Goal: Ask a question

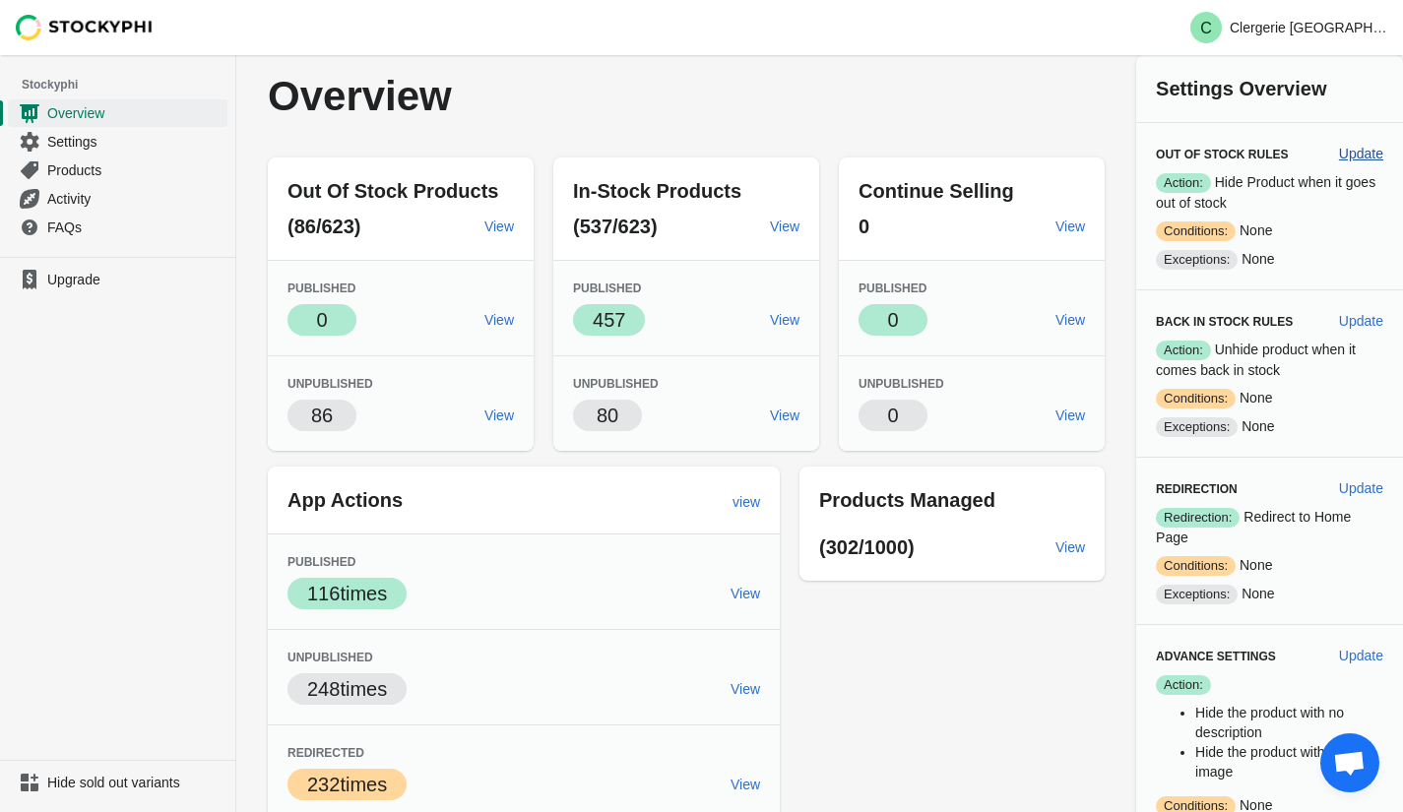
click at [1362, 154] on span "Update" at bounding box center [1361, 154] width 44 height 16
select select "hours"
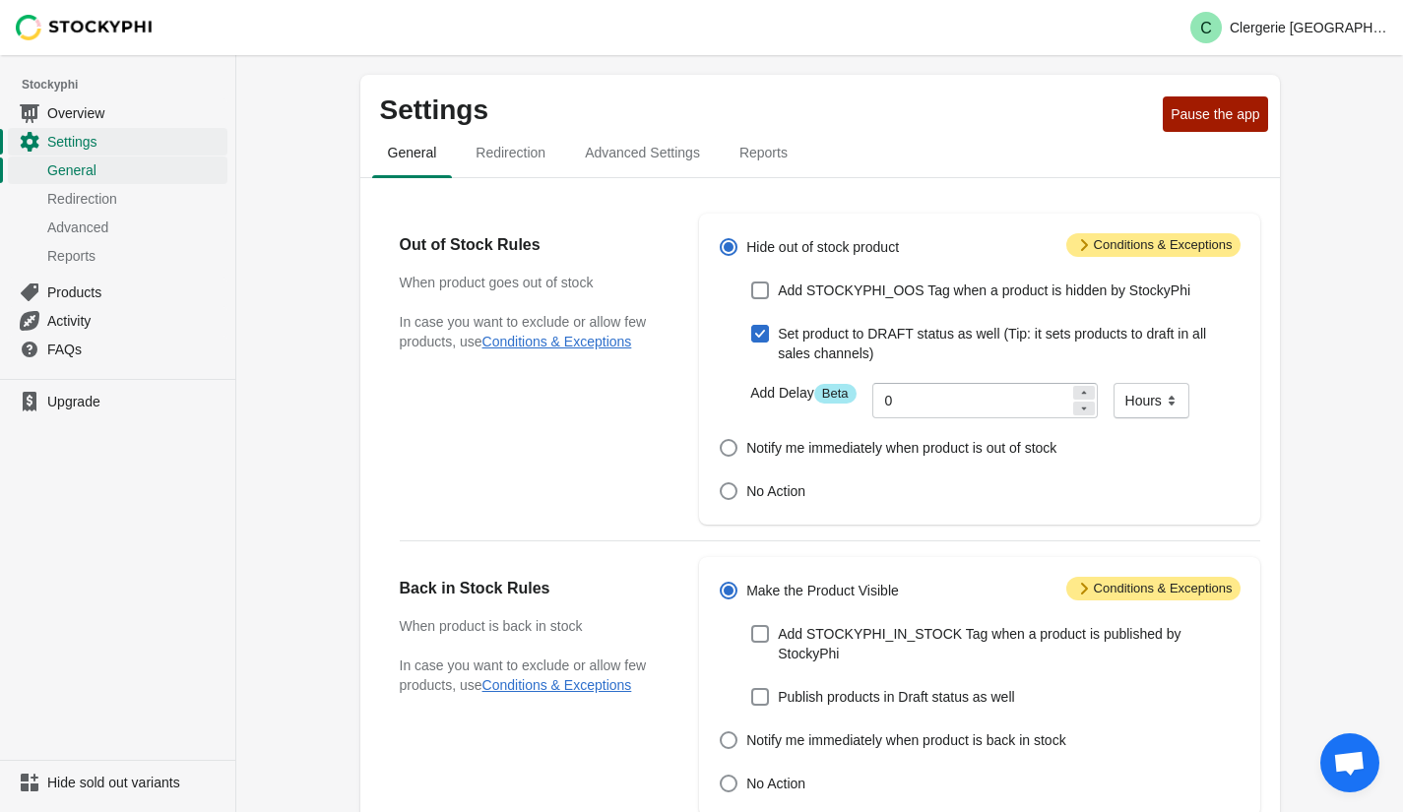
click at [1176, 248] on span "Attention Conditions & Exceptions" at bounding box center [1153, 245] width 174 height 24
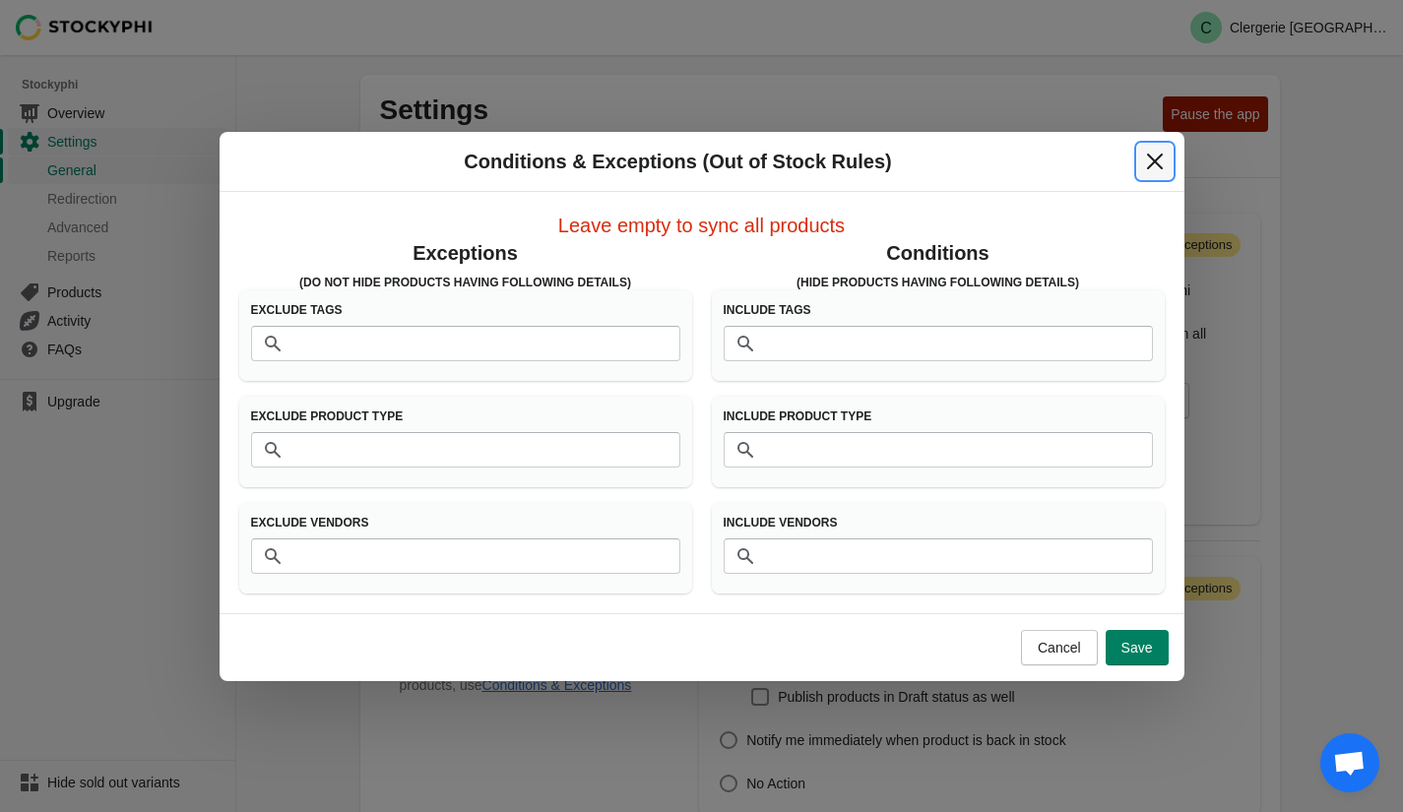
click at [1159, 172] on button "Close" at bounding box center [1154, 161] width 35 height 35
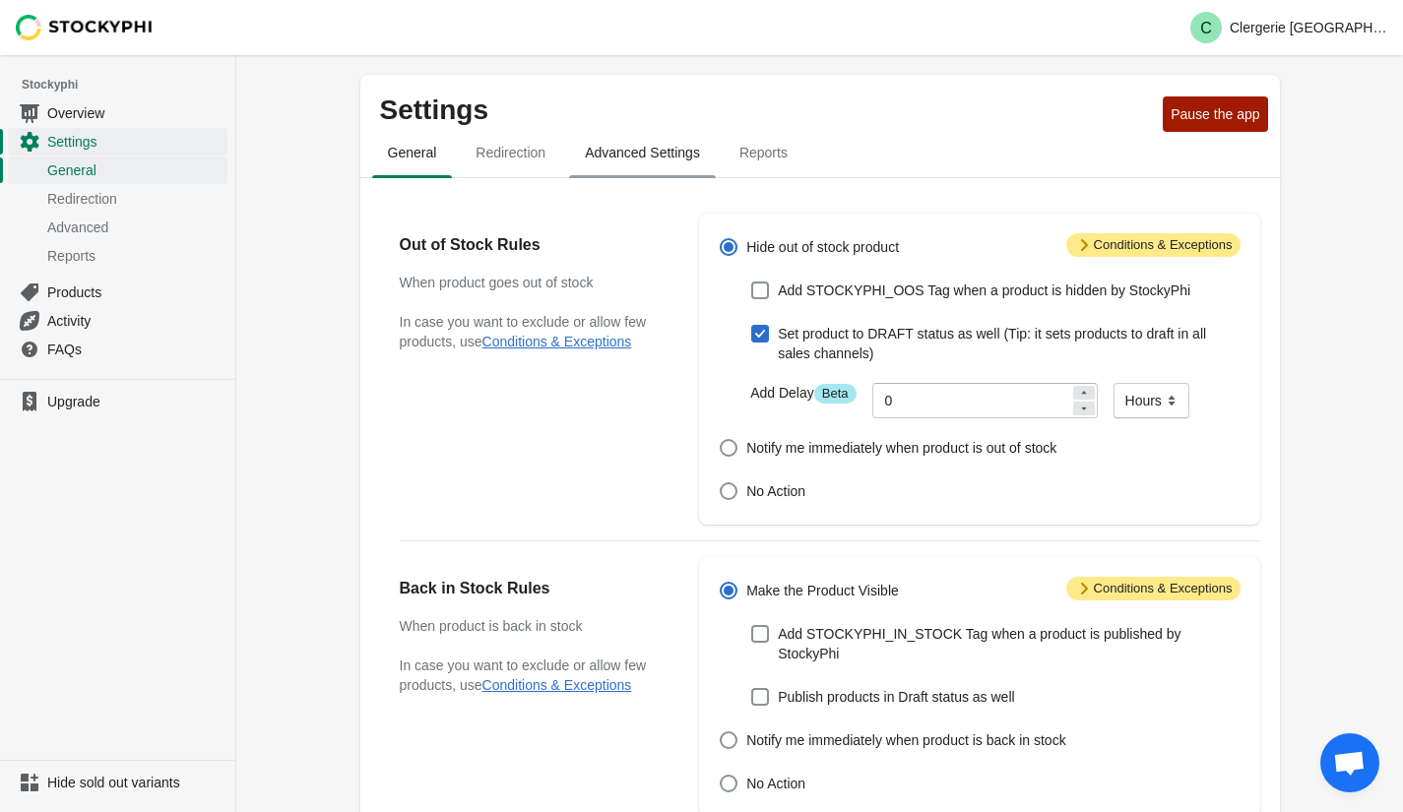
click at [633, 154] on span "Advanced Settings" at bounding box center [642, 152] width 147 height 35
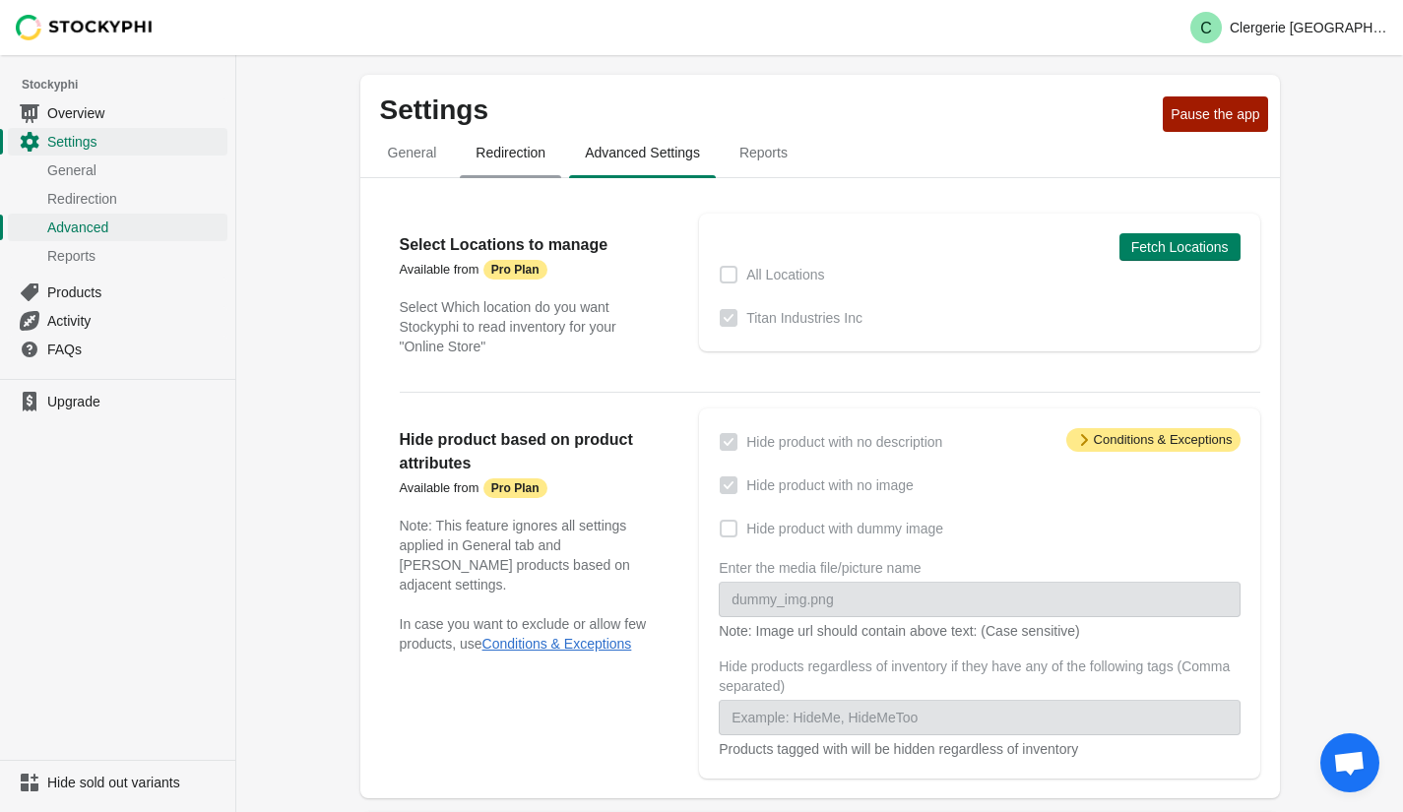
click at [501, 146] on span "Redirection" at bounding box center [510, 152] width 101 height 35
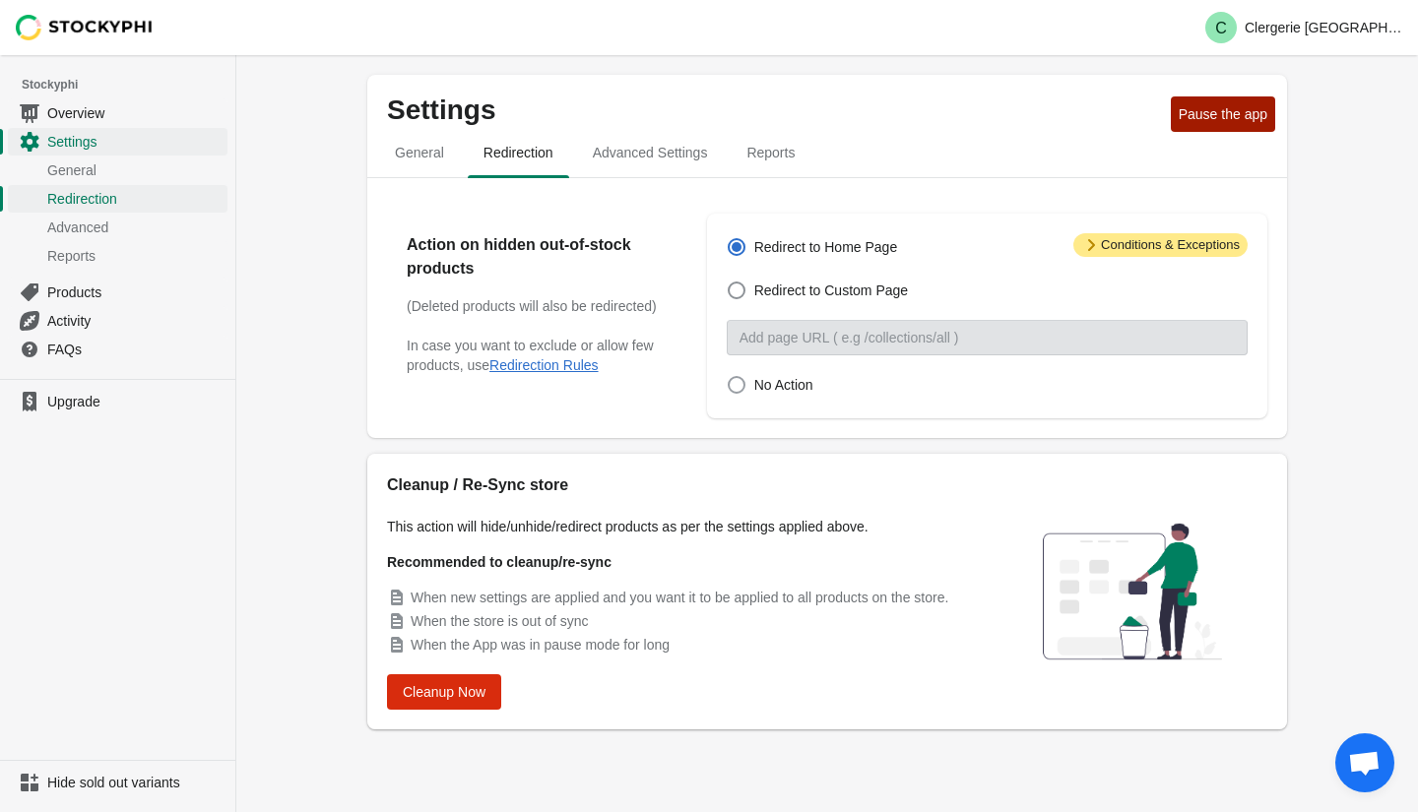
click at [746, 390] on label "No Action" at bounding box center [770, 385] width 87 height 28
click at [729, 377] on input "No Action" at bounding box center [728, 376] width 1 height 1
radio input "true"
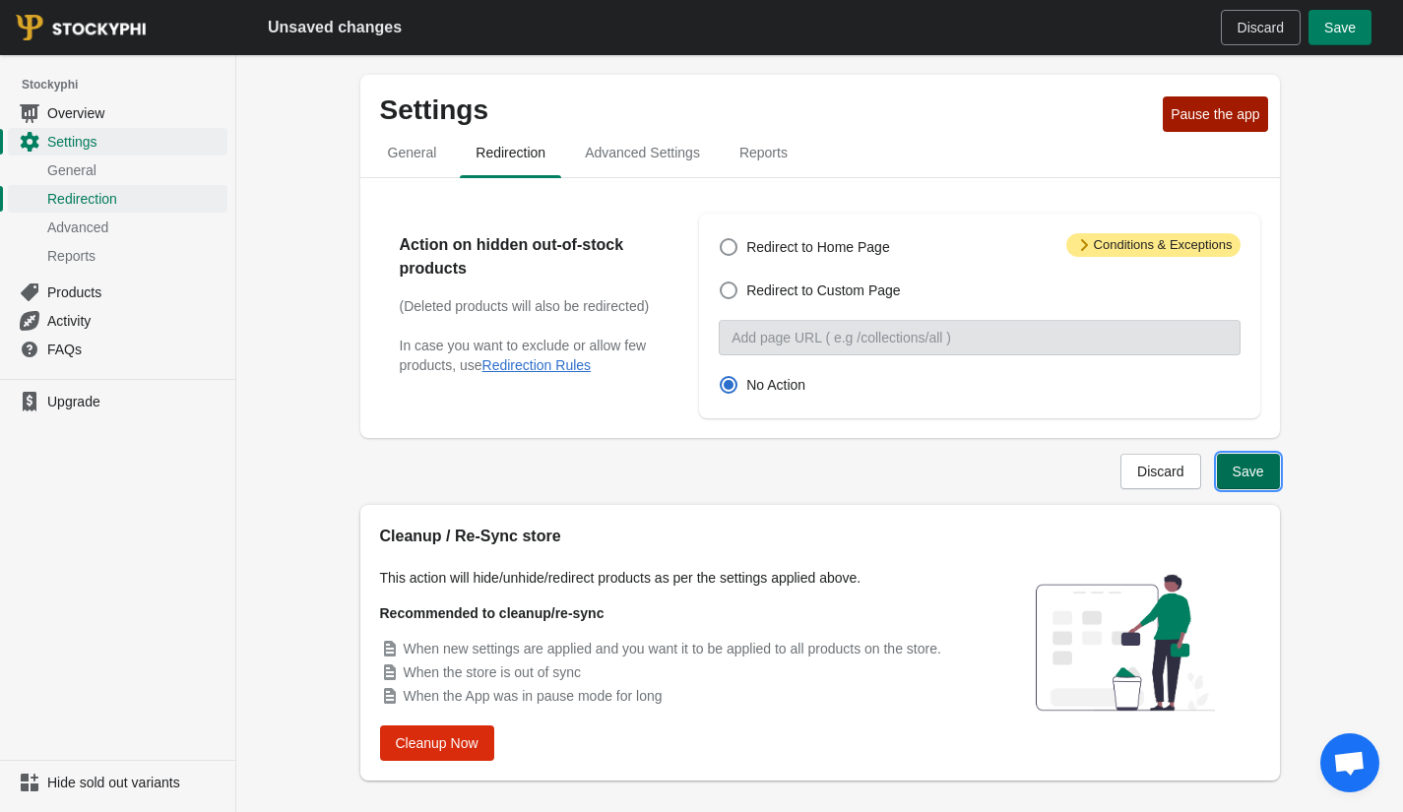
click at [1241, 470] on span "Save" at bounding box center [1249, 472] width 32 height 16
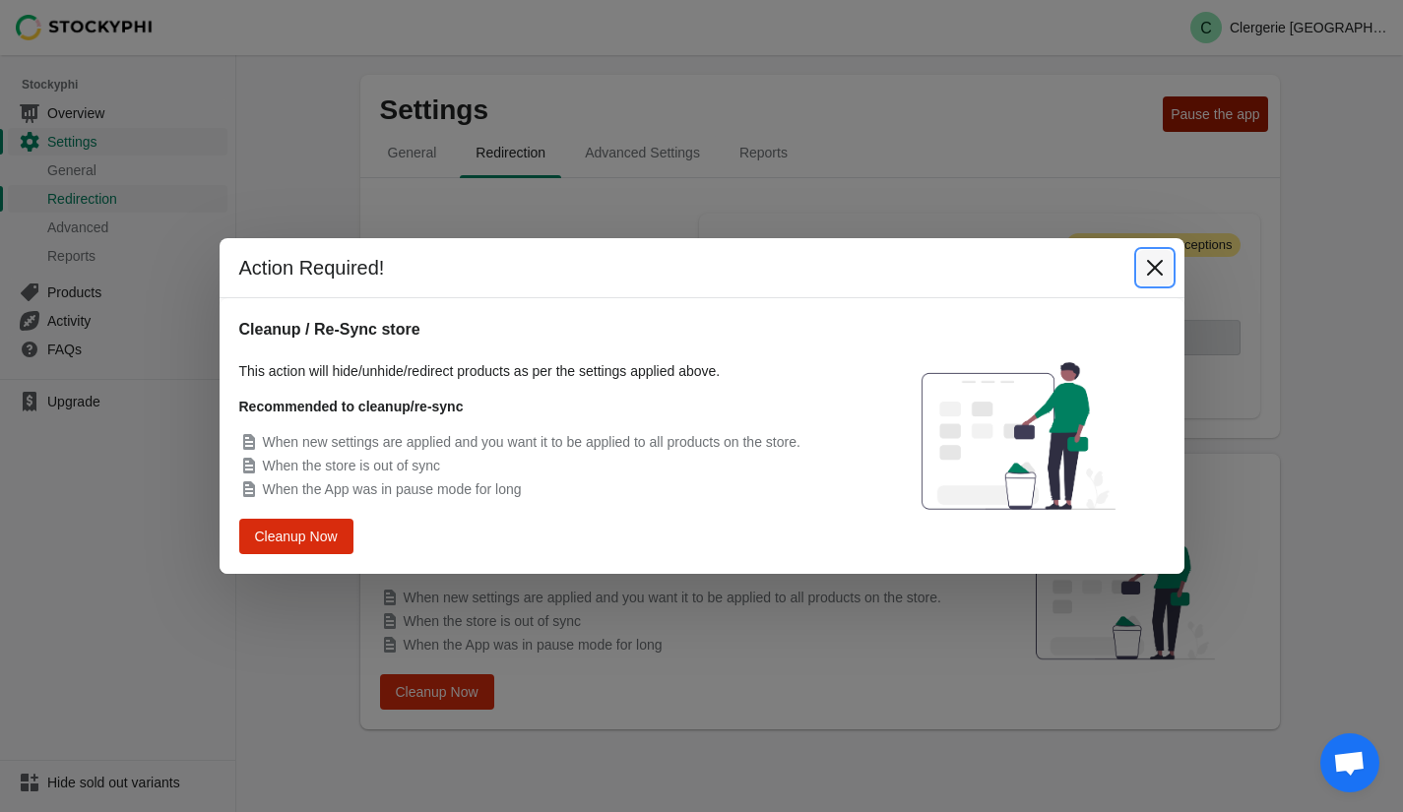
click at [1156, 269] on icon "Close" at bounding box center [1154, 268] width 16 height 16
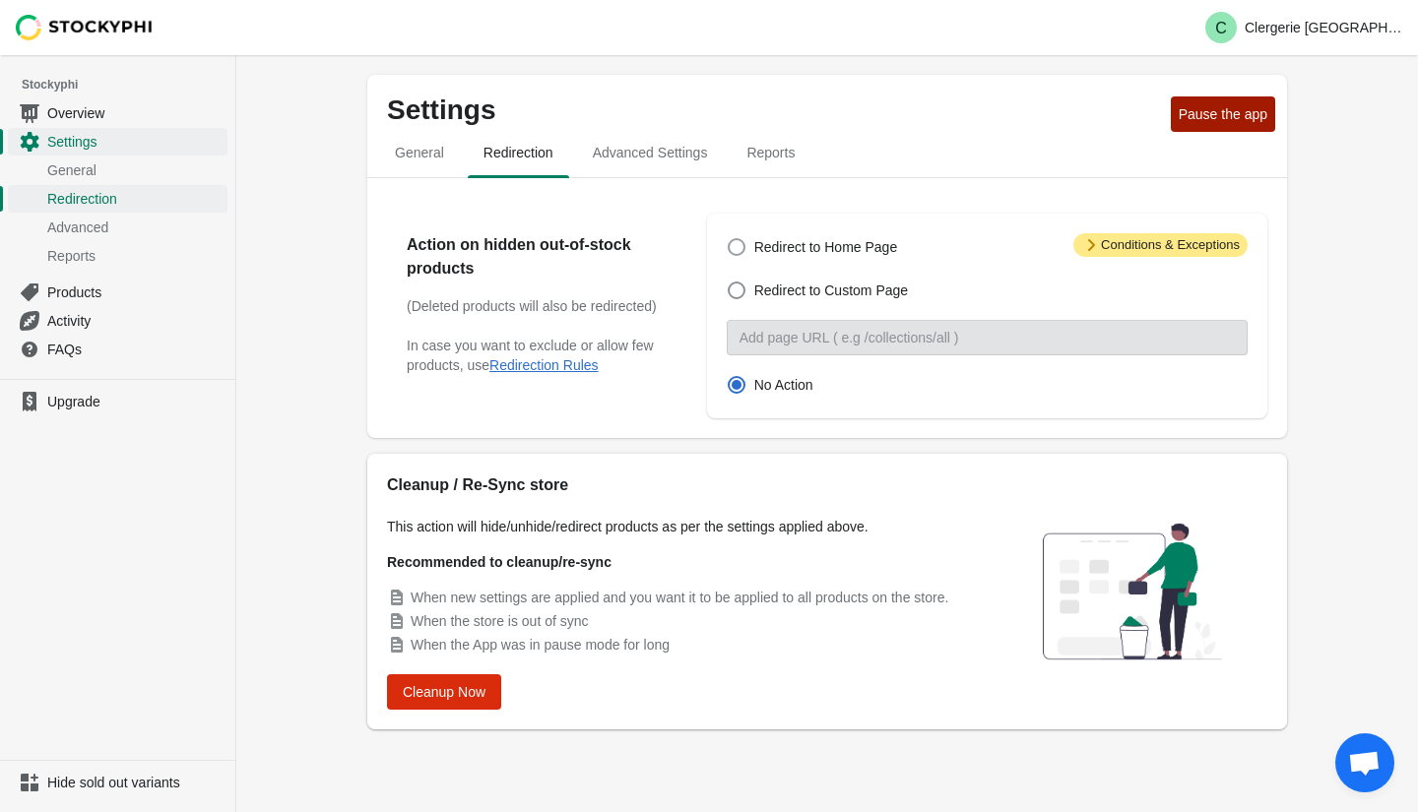
click at [754, 246] on span "Redirect to Home Page" at bounding box center [826, 247] width 144 height 20
click at [729, 239] on input "Redirect to Home Page" at bounding box center [728, 238] width 1 height 1
radio input "true"
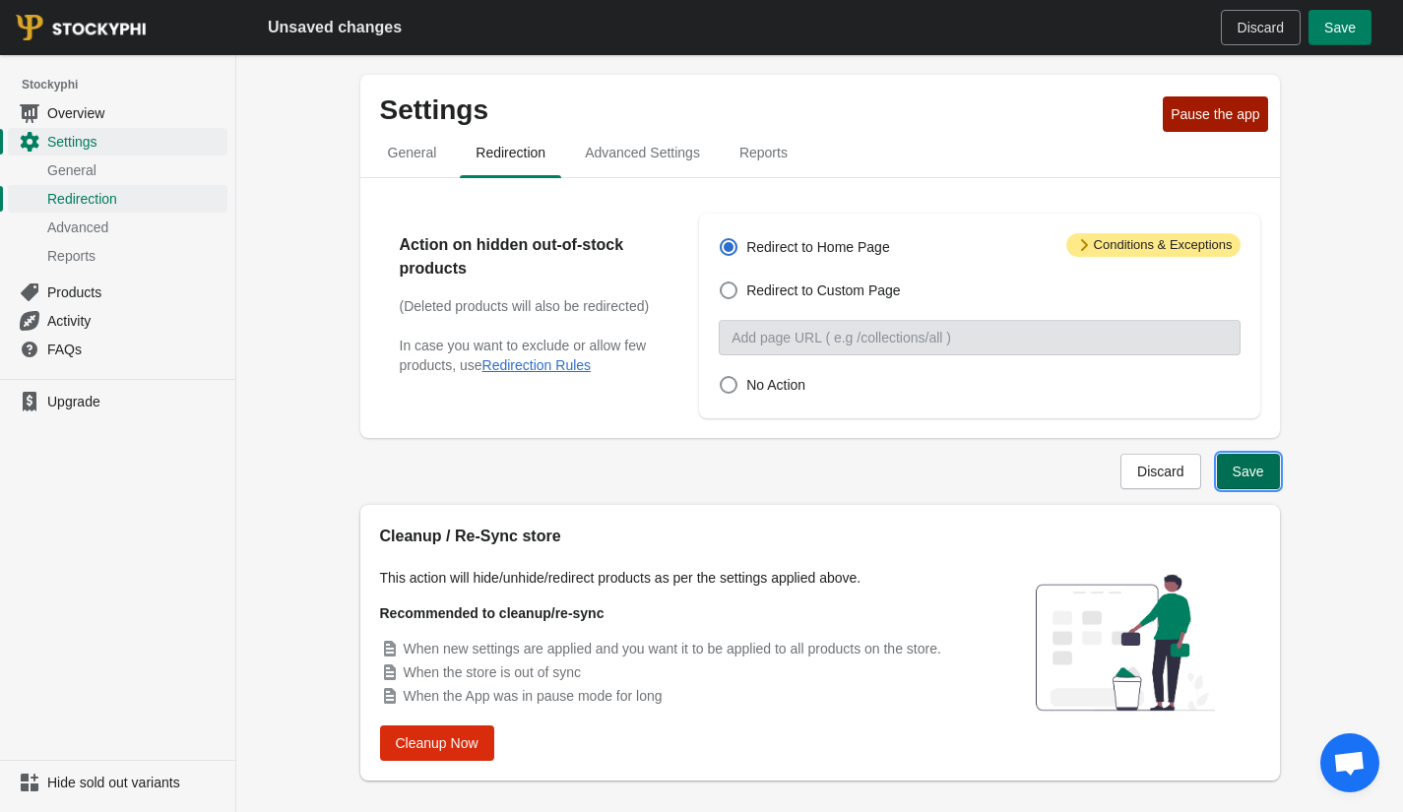
click at [1263, 476] on span "Save" at bounding box center [1249, 472] width 32 height 16
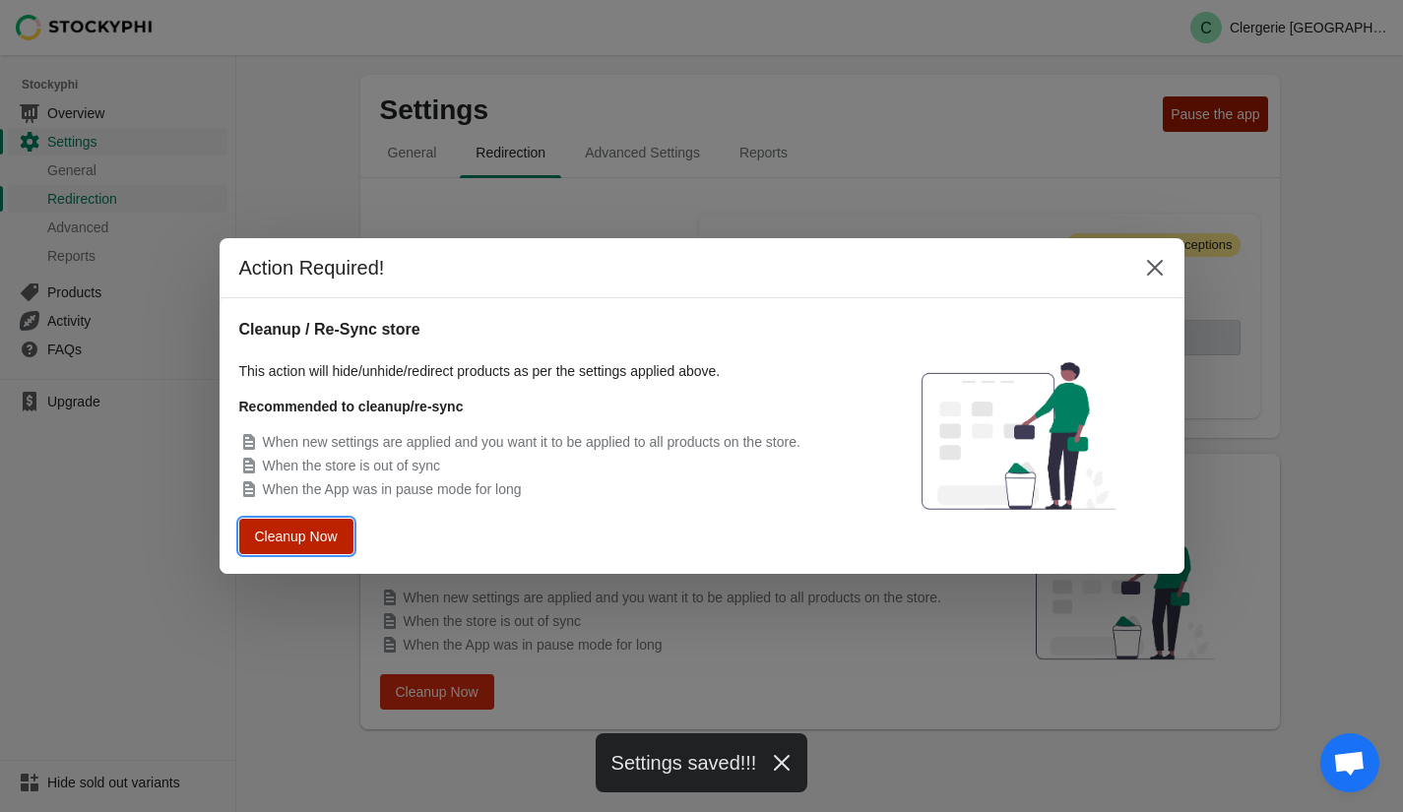
click at [319, 535] on span "Cleanup Now" at bounding box center [296, 537] width 76 height 15
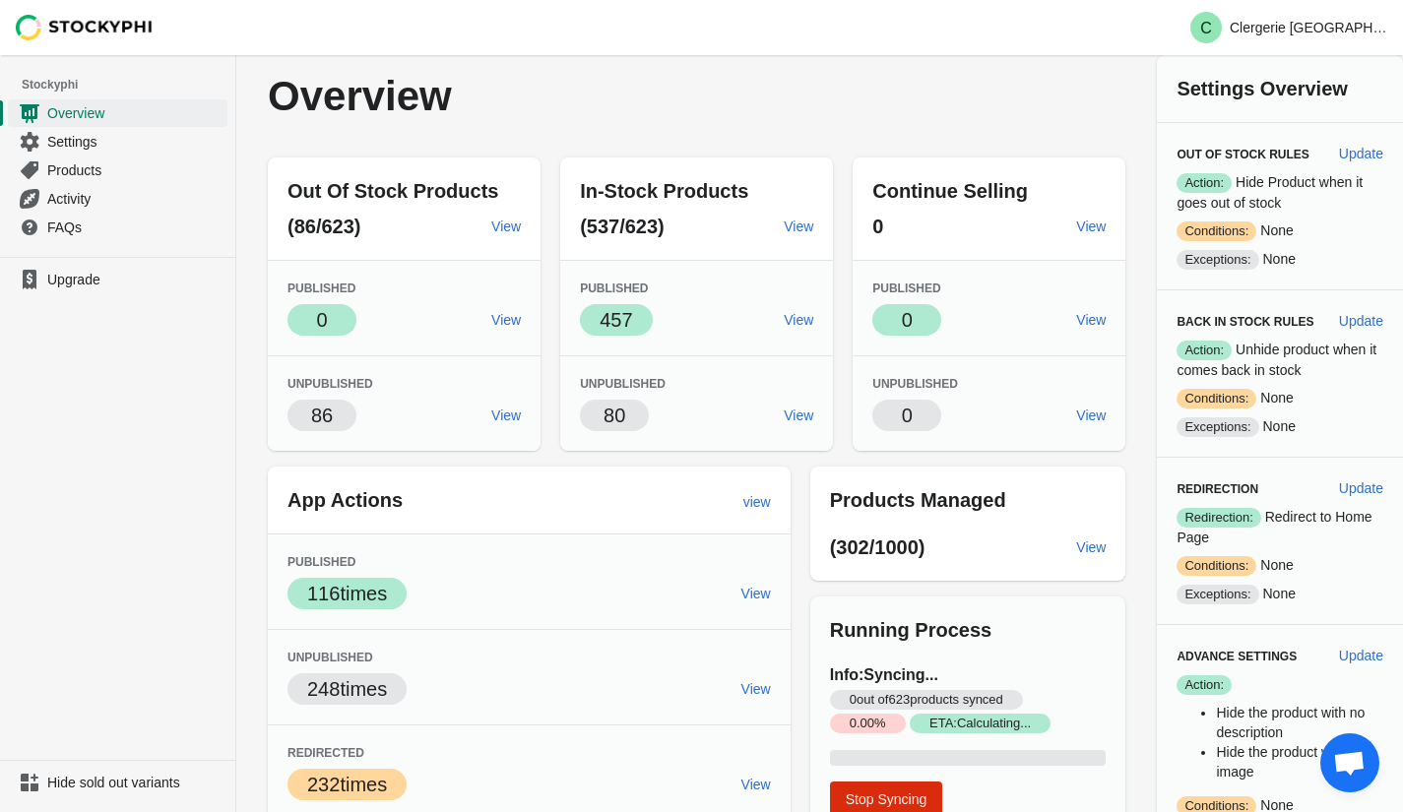
click at [1356, 755] on span "Open chat" at bounding box center [1349, 765] width 32 height 28
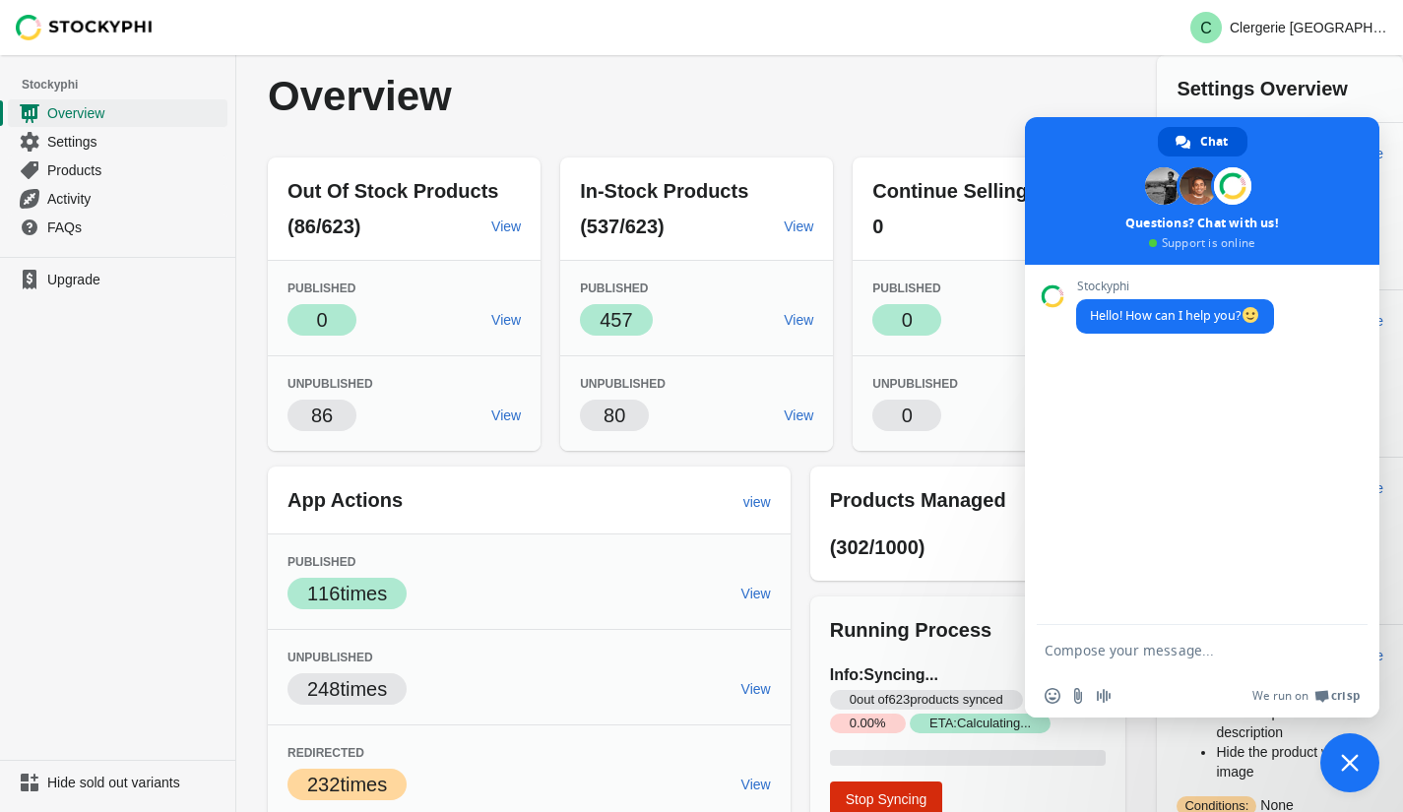
click at [1135, 642] on textarea "Compose your message..." at bounding box center [1181, 651] width 272 height 18
type textarea "hello"
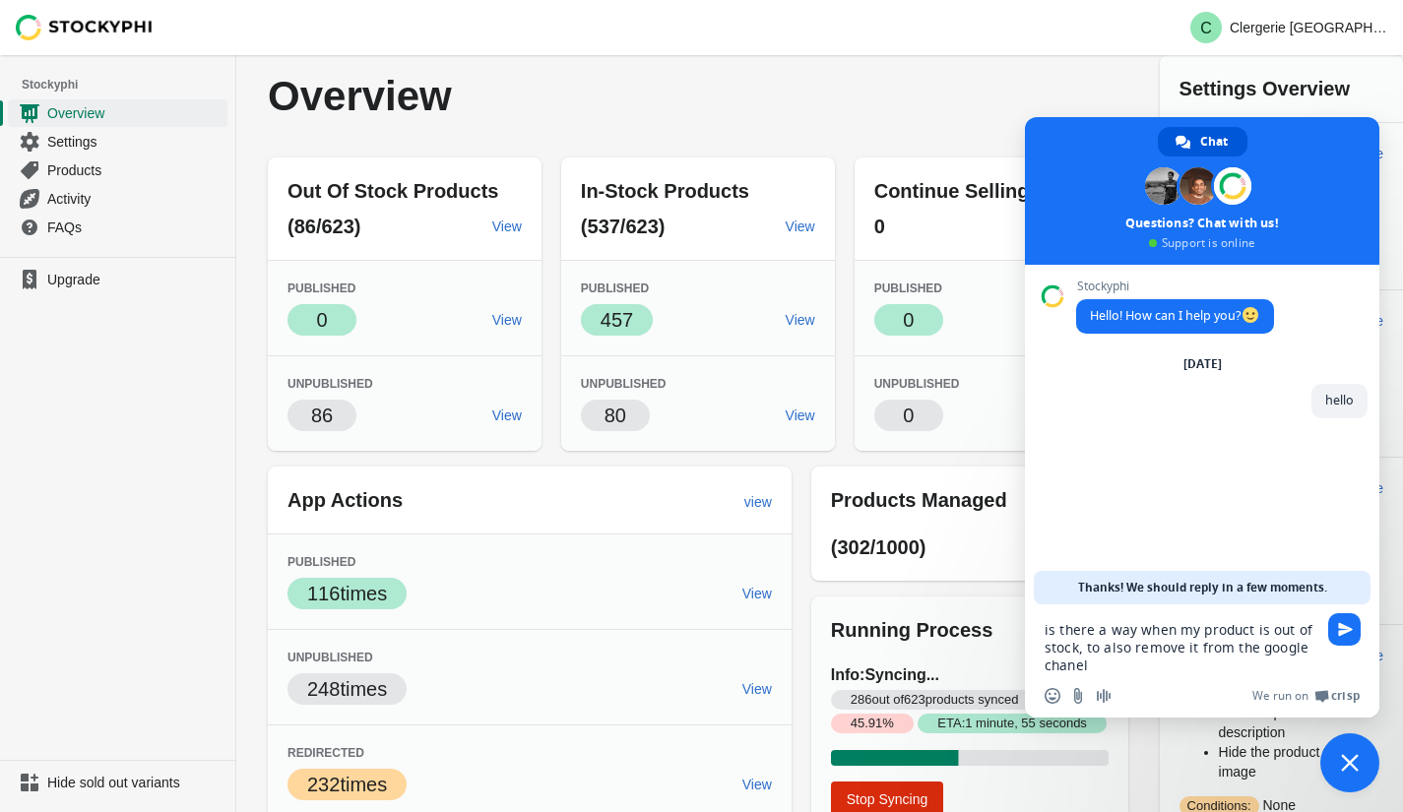
type textarea "is there a way when my product is out of stock, to also remove it from the goog…"
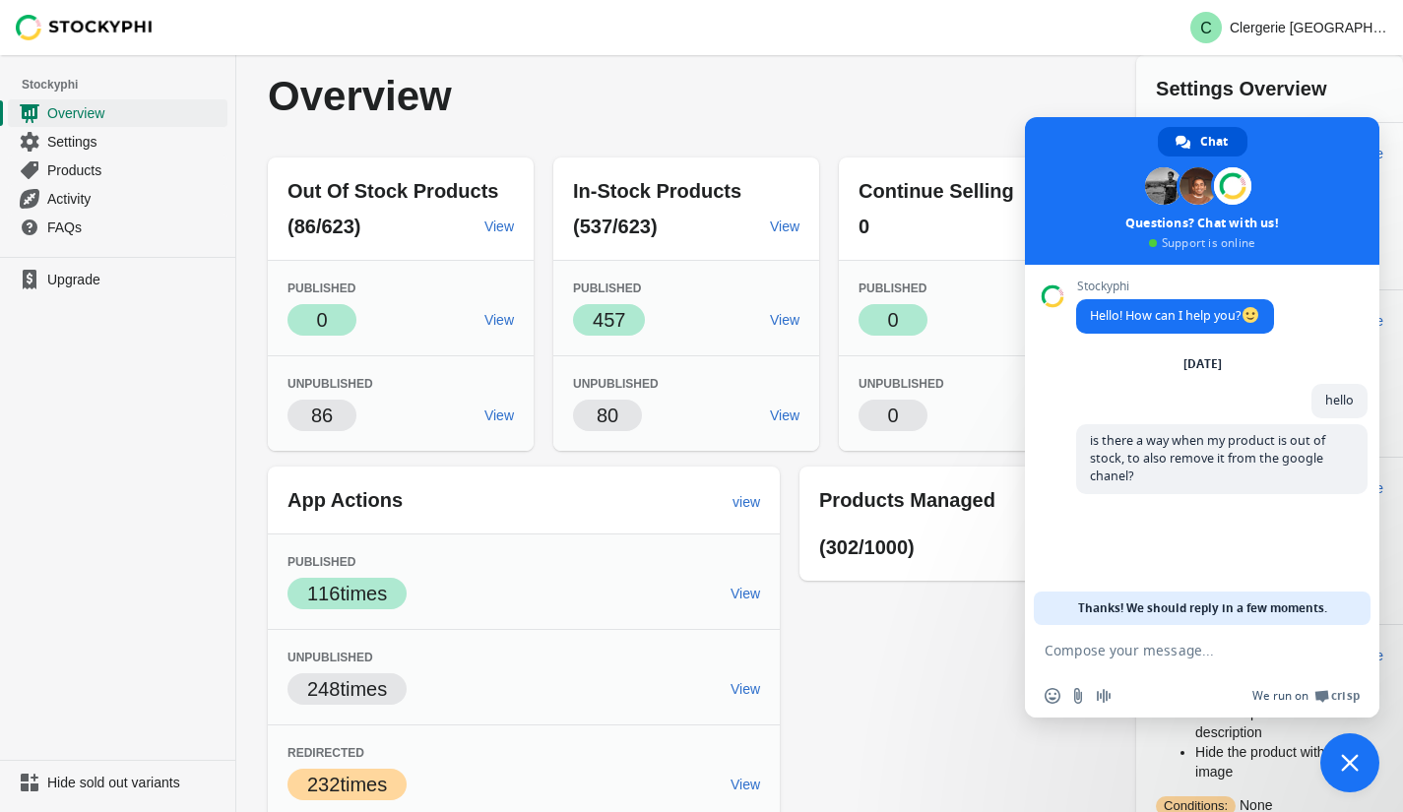
drag, startPoint x: 1359, startPoint y: 749, endPoint x: 1255, endPoint y: 712, distance: 109.9
click at [1359, 749] on span "Close chat" at bounding box center [1349, 762] width 59 height 59
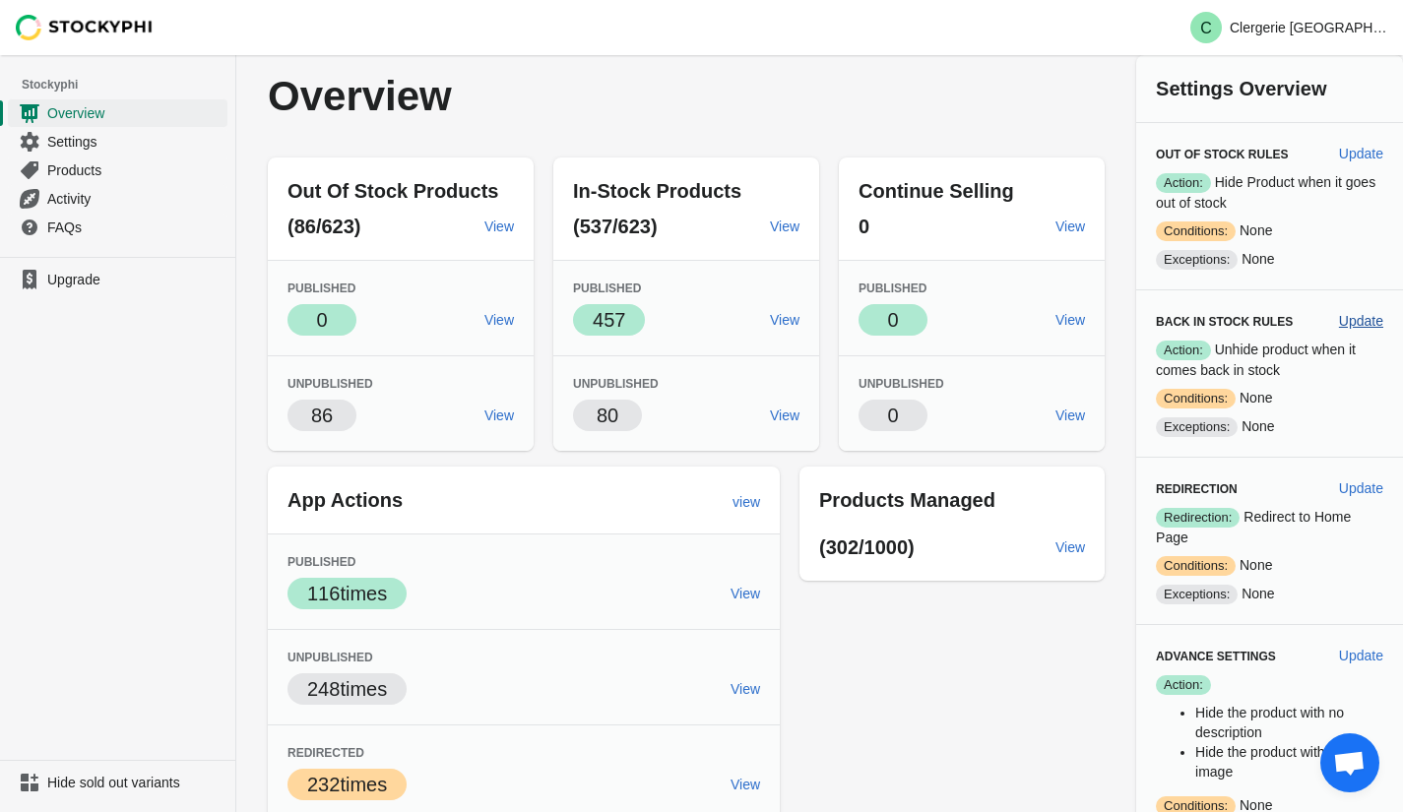
click at [1360, 325] on span "Update" at bounding box center [1361, 321] width 44 height 16
select select "hours"
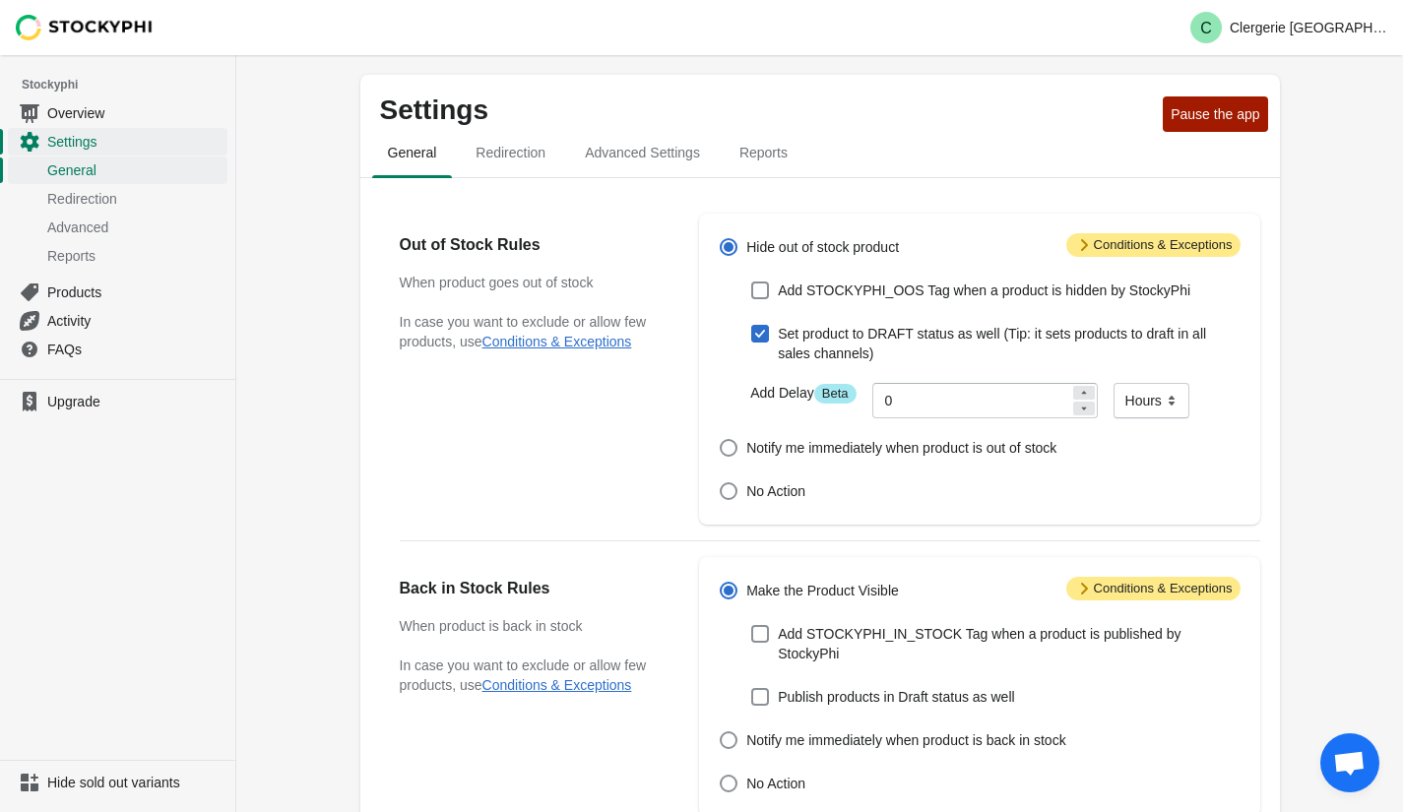
click at [1384, 775] on div "Settings Pause the app General Redirection Advanced Settings Reports General Re…" at bounding box center [819, 745] width 1167 height 1381
click at [1361, 768] on span "Open chat" at bounding box center [1349, 765] width 32 height 28
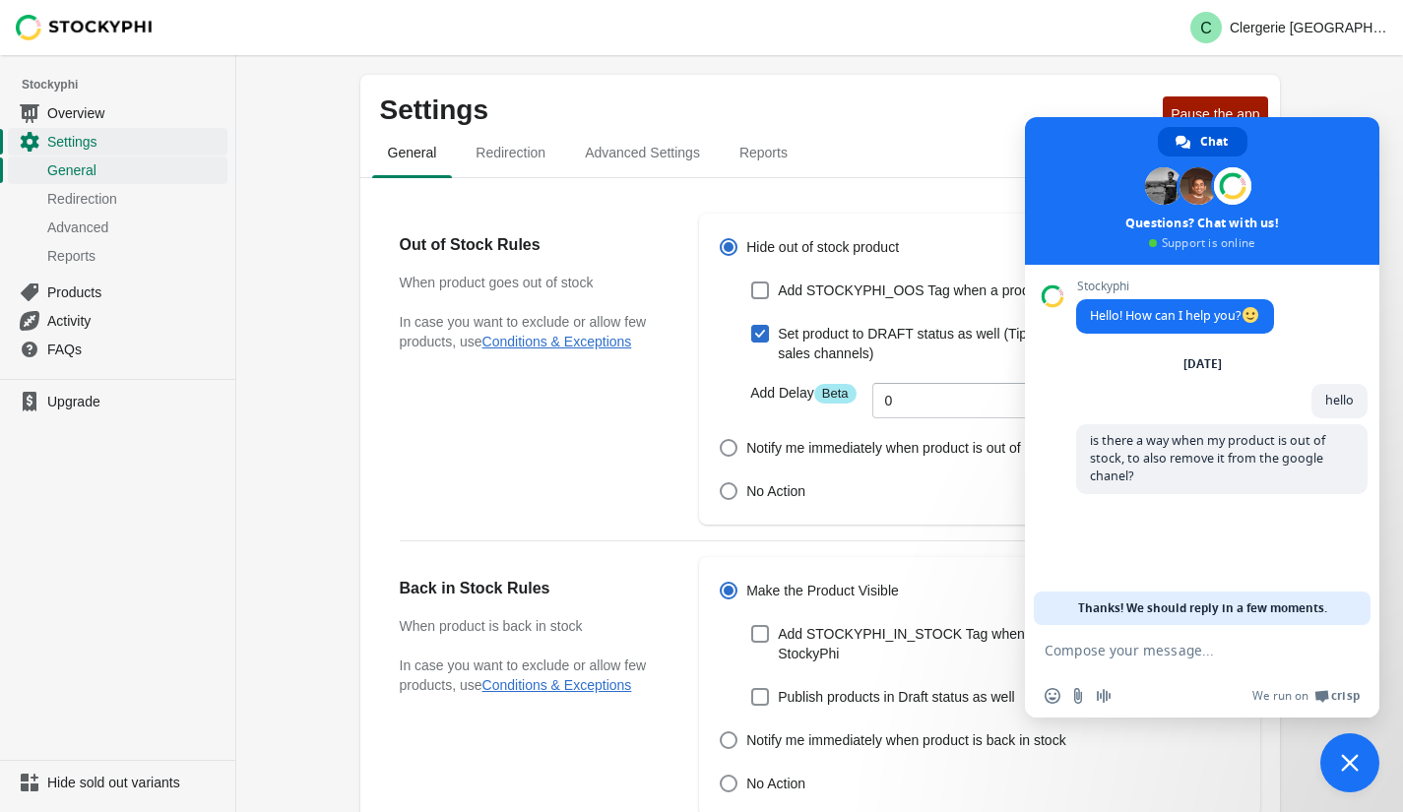
click at [1327, 87] on div "Settings Pause the app General Redirection Advanced Settings Reports General Re…" at bounding box center [819, 745] width 1167 height 1381
click at [1365, 768] on span "Close chat" at bounding box center [1349, 762] width 59 height 59
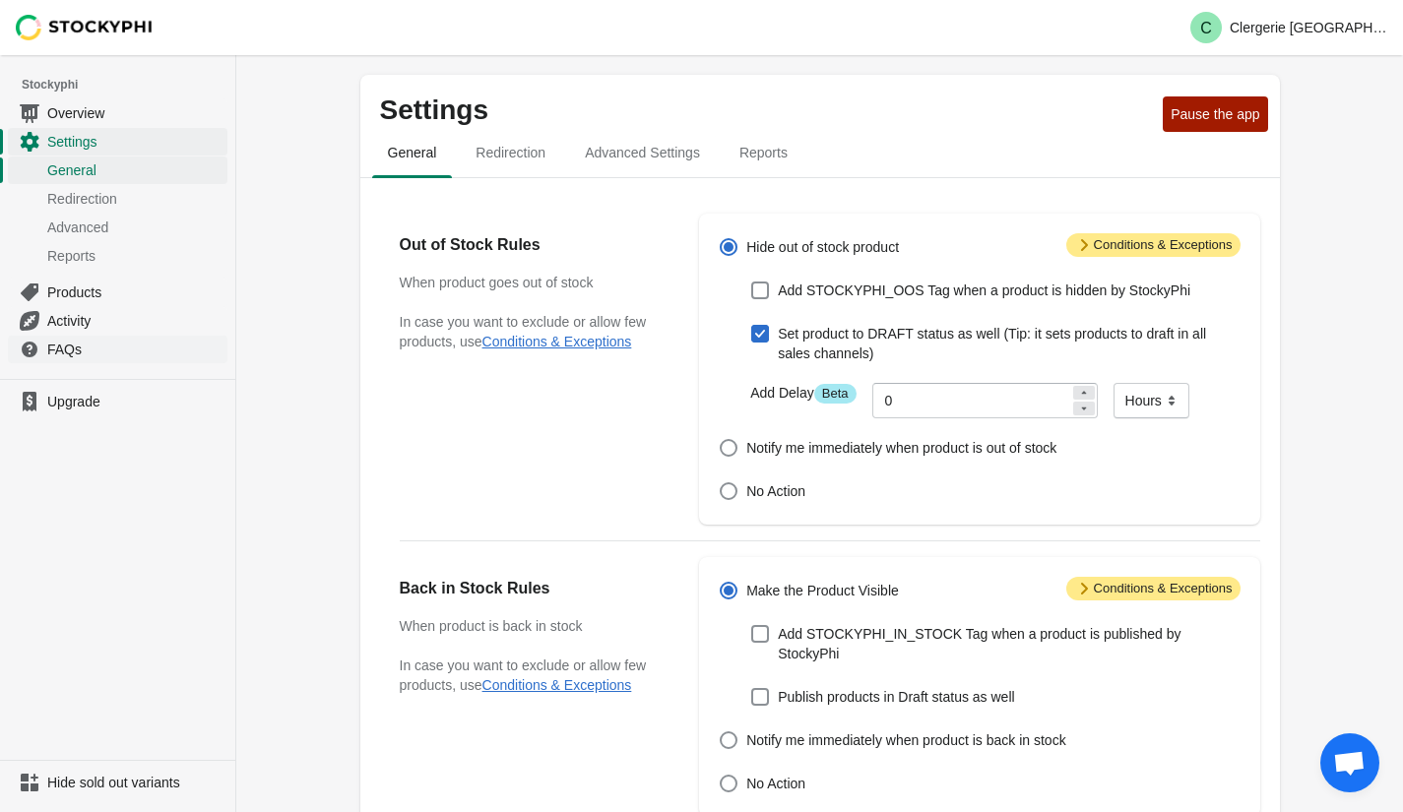
click at [76, 350] on span "FAQs" at bounding box center [135, 350] width 176 height 20
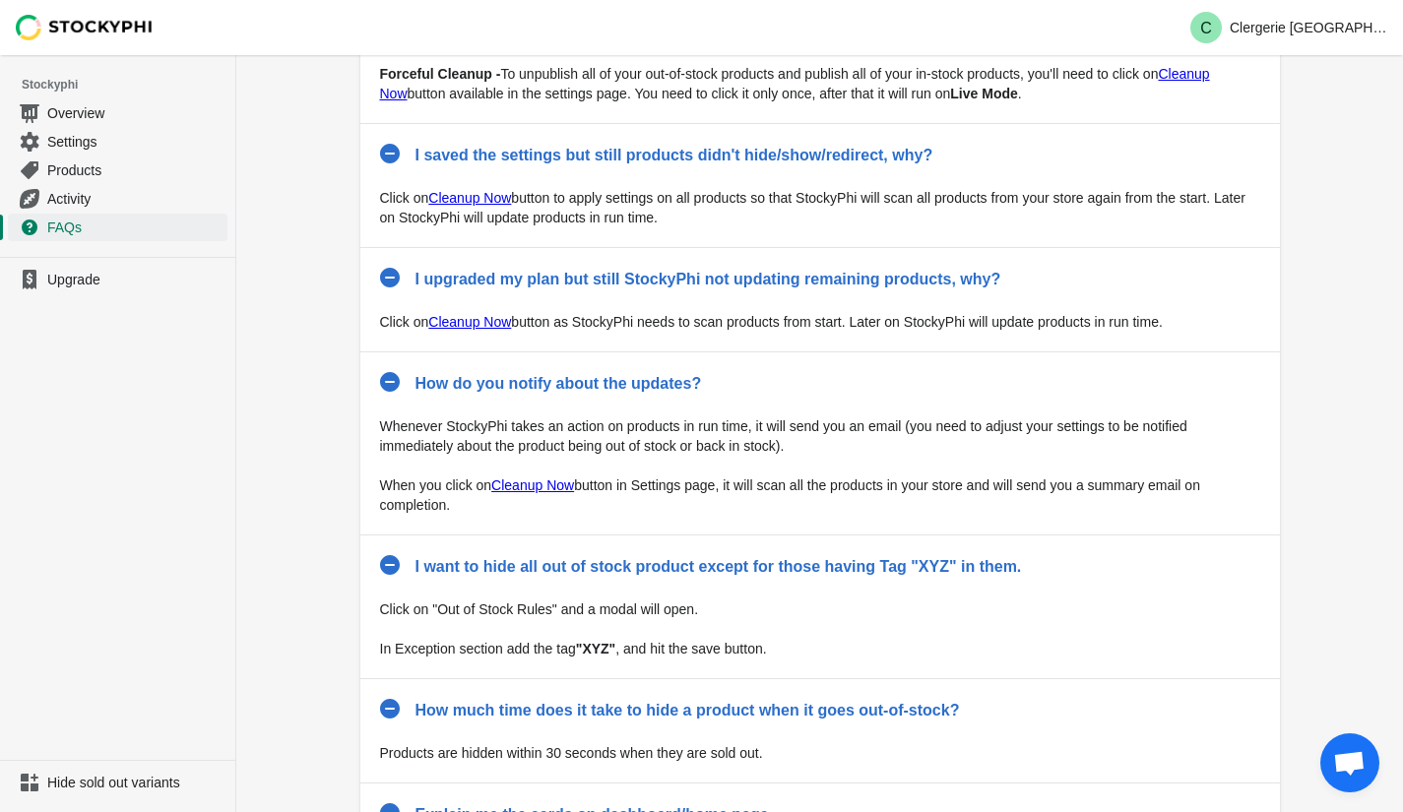
scroll to position [408, 0]
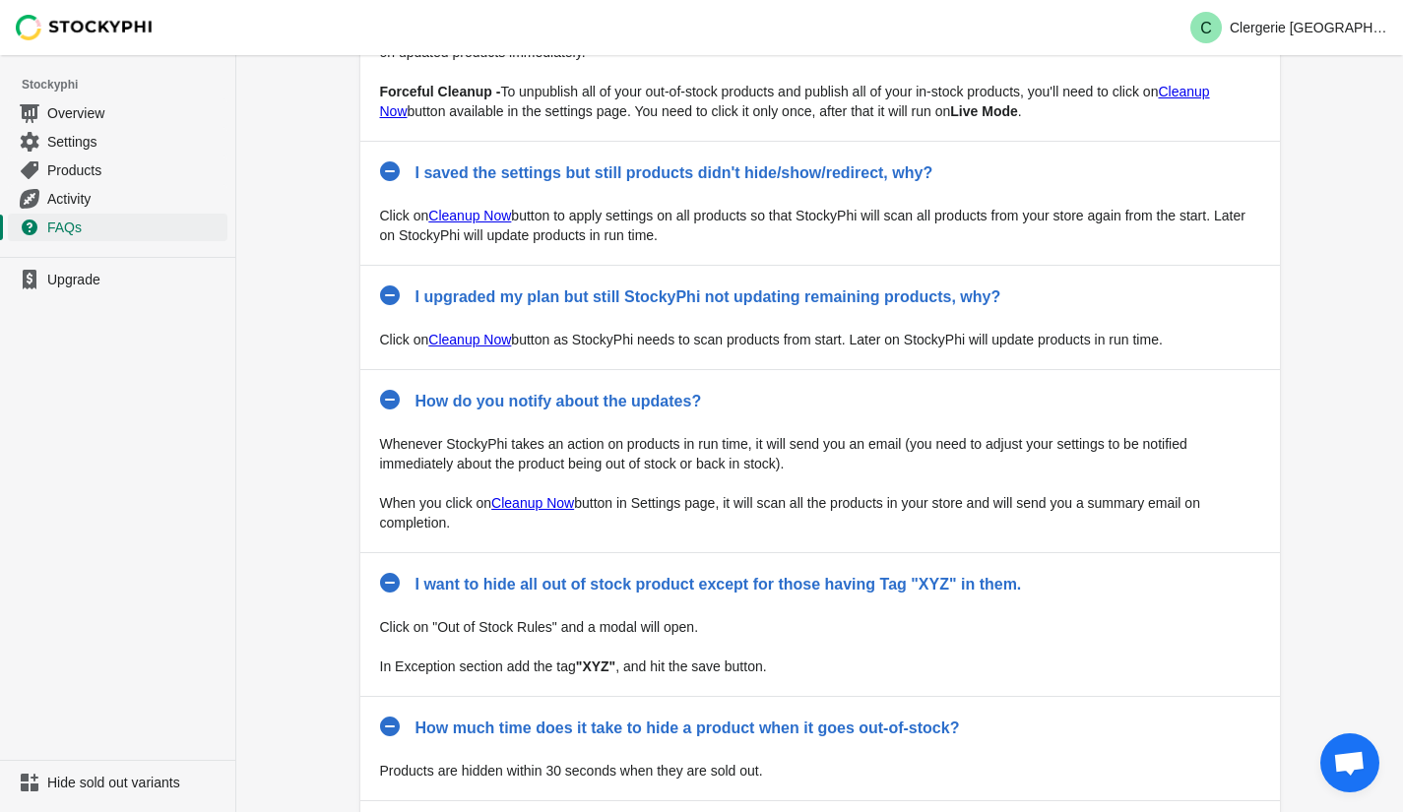
click at [1351, 742] on span "Open chat" at bounding box center [1349, 762] width 59 height 59
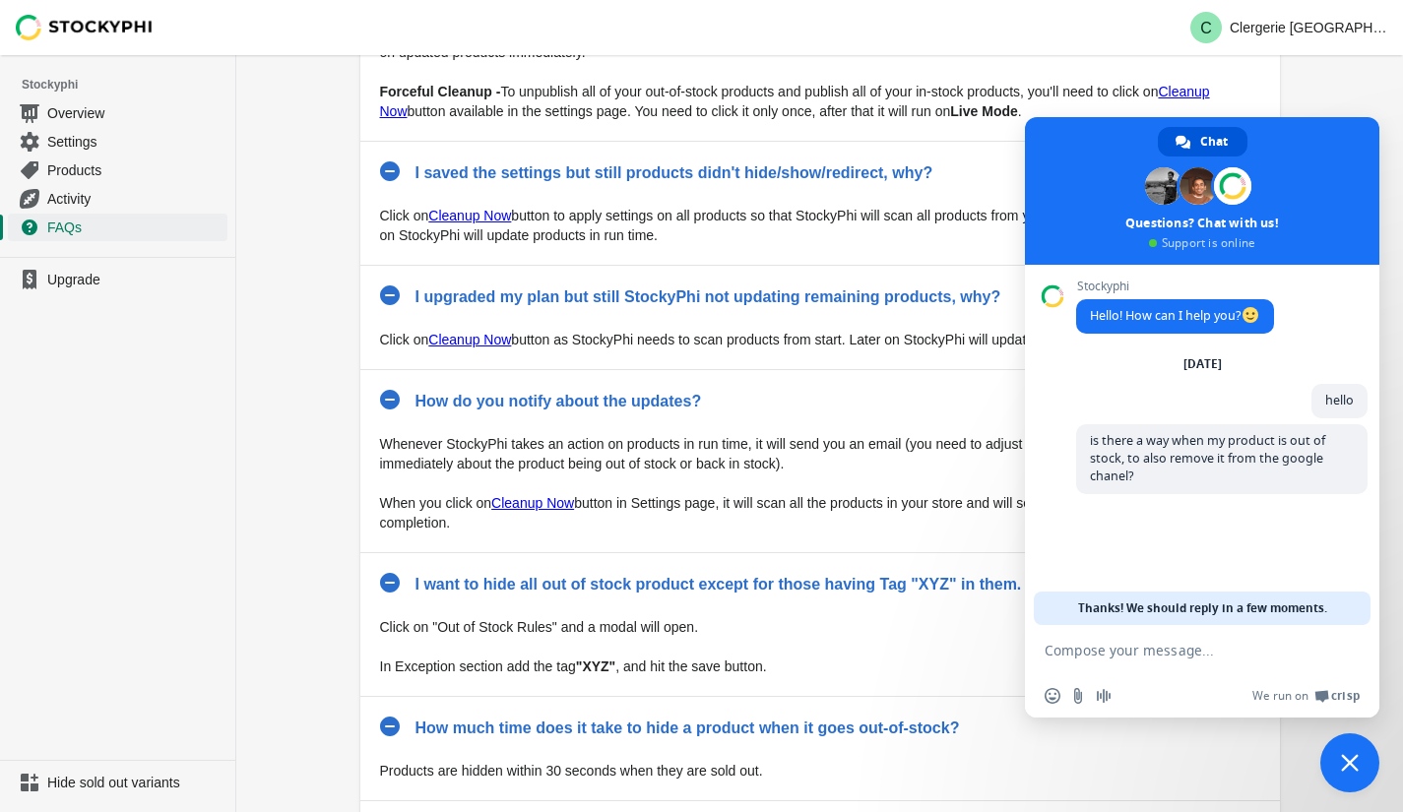
click at [317, 358] on div "FAQs How Does StockyPhi Work? When you install StockyPhi, we fetch all products…" at bounding box center [819, 436] width 1167 height 1577
click at [85, 277] on span "Upgrade" at bounding box center [135, 280] width 176 height 20
